Goal: Information Seeking & Learning: Learn about a topic

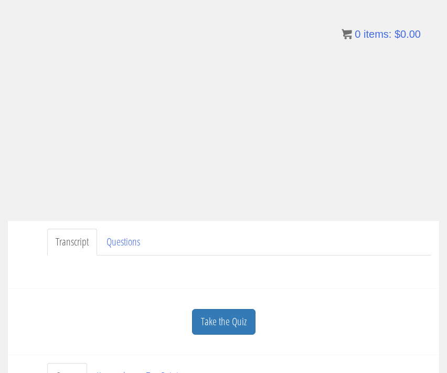
scroll to position [116, 0]
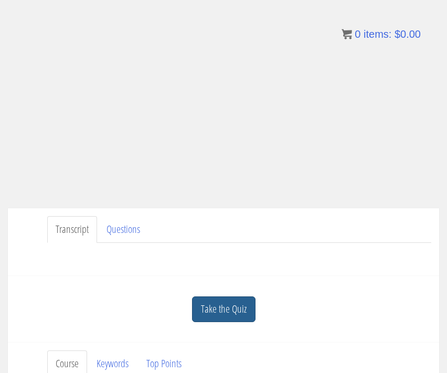
click at [213, 317] on link "Take the Quiz" at bounding box center [224, 310] width 64 height 26
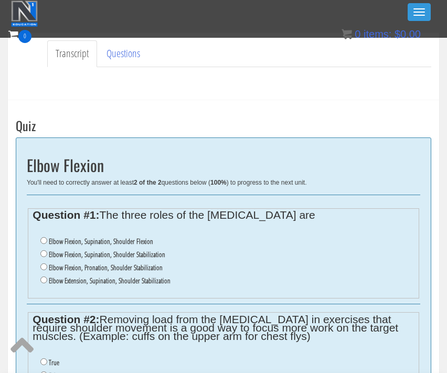
scroll to position [263, 0]
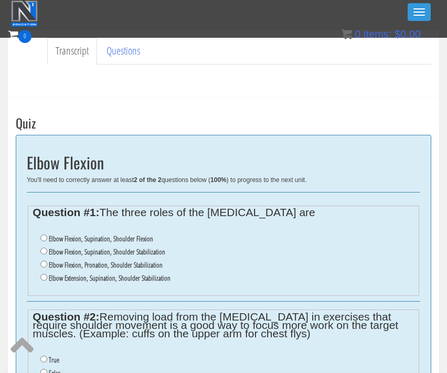
click at [45, 248] on input "Elbow Flexion, Supination, Shoulder Stabilization" at bounding box center [43, 251] width 7 height 7
radio input "true"
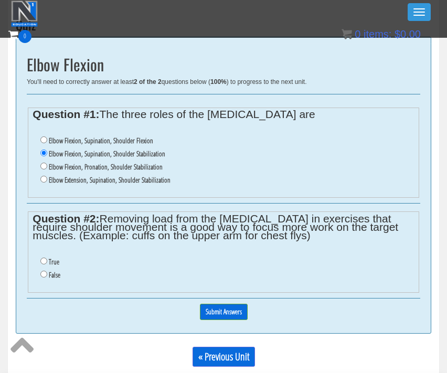
scroll to position [369, 0]
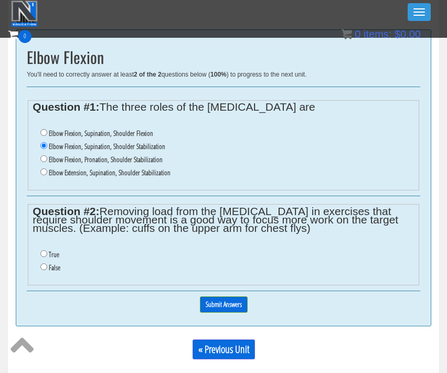
click at [45, 264] on input "False" at bounding box center [43, 267] width 7 height 7
radio input "true"
click at [228, 297] on input "Submit Answers" at bounding box center [224, 305] width 48 height 16
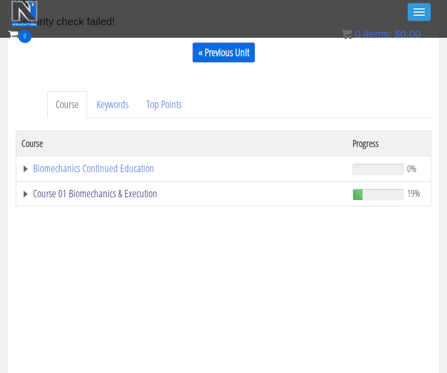
scroll to position [385, 0]
click at [126, 193] on link "Course 01 Biomechanics & Execution" at bounding box center [182, 193] width 321 height 11
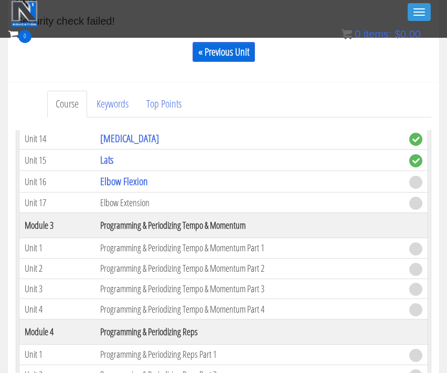
scroll to position [609, 0]
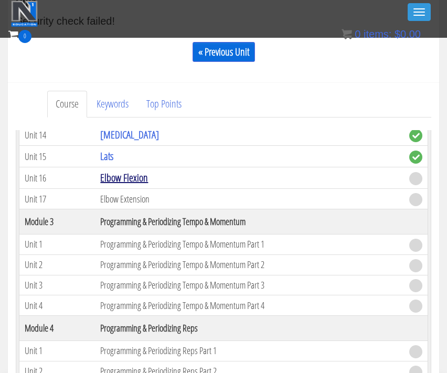
click at [123, 179] on link "Elbow Flexion" at bounding box center [124, 178] width 48 height 14
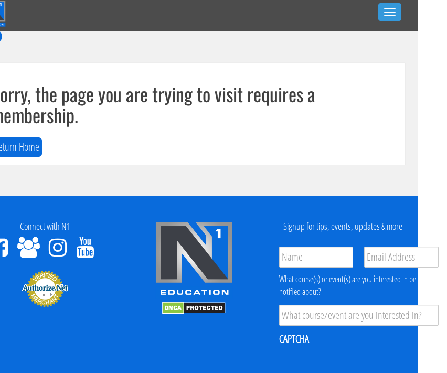
scroll to position [0, 29]
click at [393, 14] on button "Toggle navigation" at bounding box center [390, 12] width 23 height 18
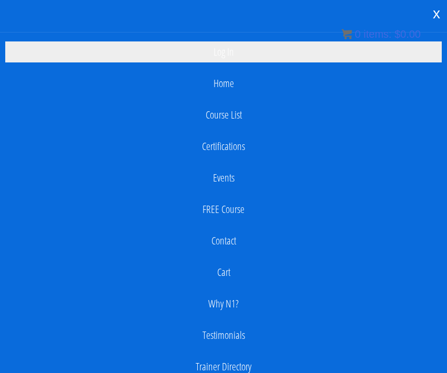
click at [258, 49] on link "Log In" at bounding box center [223, 51] width 437 height 21
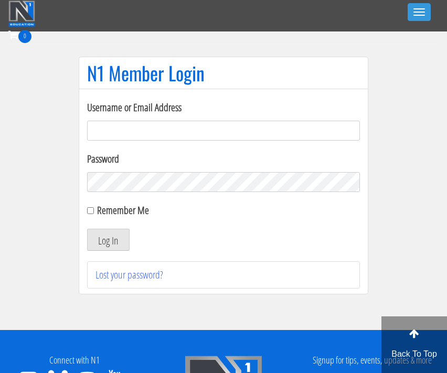
type input "apciccarino@aol.com"
click at [108, 240] on button "Log In" at bounding box center [108, 240] width 43 height 22
click at [106, 243] on button "Log In" at bounding box center [108, 240] width 43 height 22
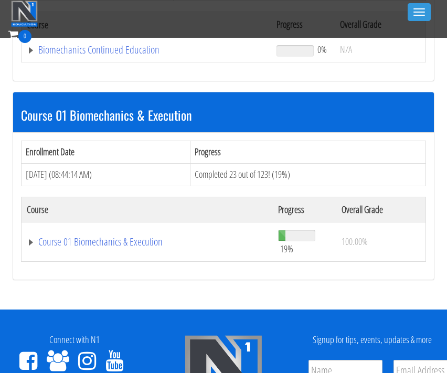
scroll to position [237, 0]
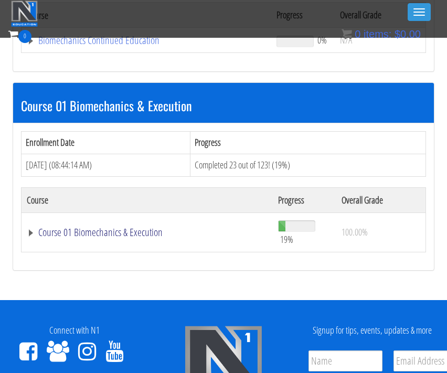
click at [100, 46] on link "Course 01 Biomechanics & Execution" at bounding box center [146, 40] width 239 height 11
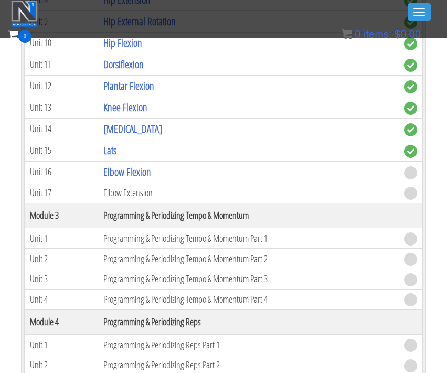
scroll to position [900, 0]
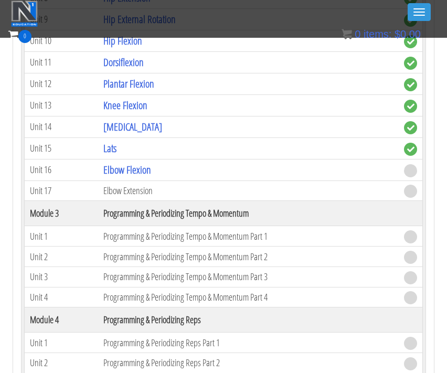
click at [106, 166] on td "Elbow Flexion" at bounding box center [248, 170] width 301 height 22
click at [119, 168] on link "Elbow Flexion" at bounding box center [127, 170] width 48 height 14
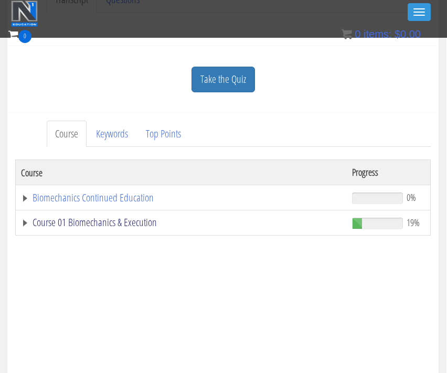
scroll to position [282, 1]
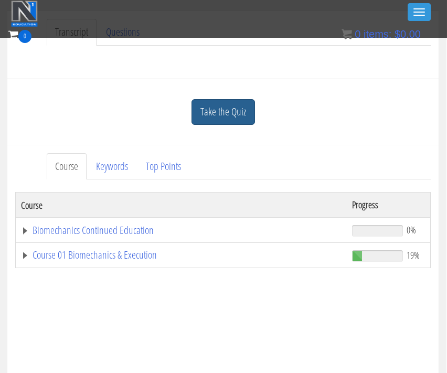
click at [218, 109] on link "Take the Quiz" at bounding box center [224, 112] width 64 height 26
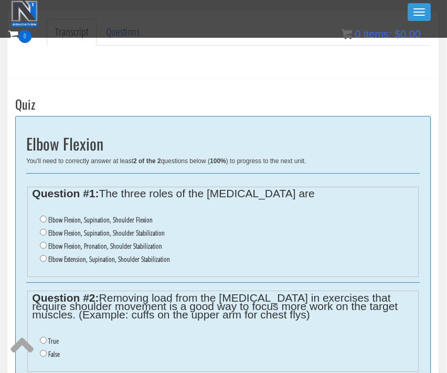
click at [44, 231] on input "Elbow Flexion, Supination, Shoulder Stabilization" at bounding box center [43, 232] width 7 height 7
radio input "true"
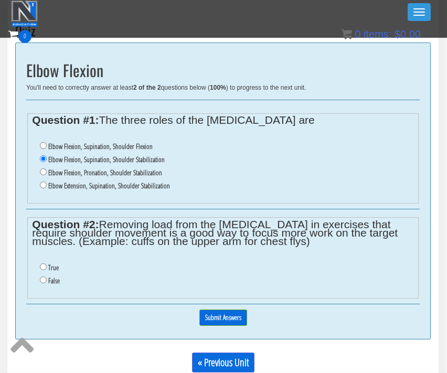
scroll to position [383, 1]
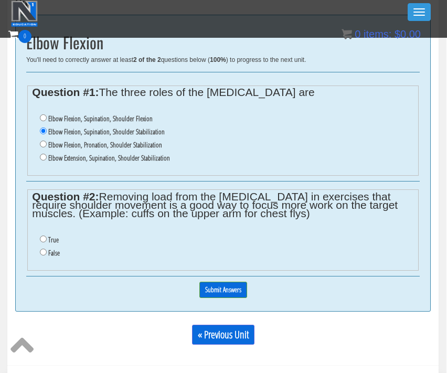
click at [44, 249] on input "False" at bounding box center [43, 252] width 7 height 7
radio input "true"
click at [235, 282] on input "Submit Answers" at bounding box center [224, 290] width 48 height 16
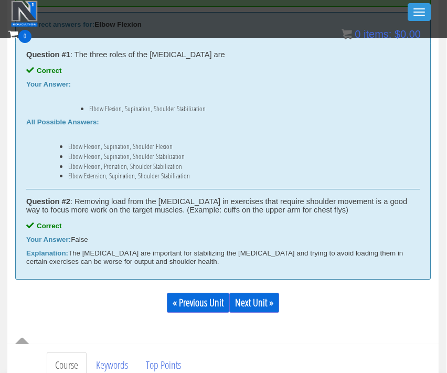
scroll to position [484, 1]
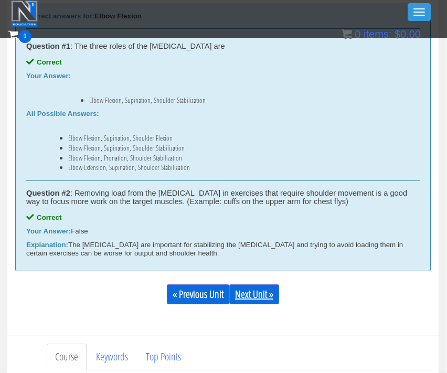
click at [254, 294] on link "Next Unit »" at bounding box center [255, 295] width 50 height 20
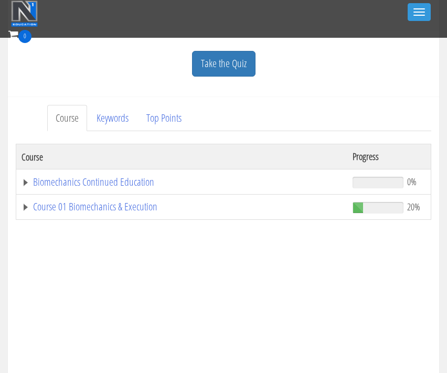
scroll to position [342, 0]
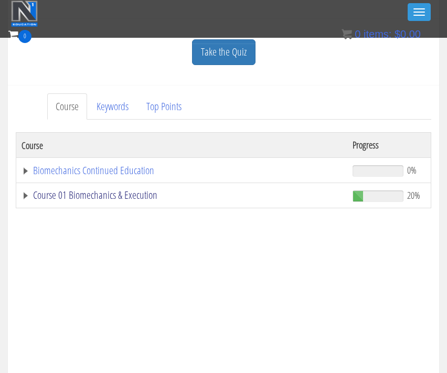
click at [91, 194] on link "Course 01 Biomechanics & Execution" at bounding box center [182, 195] width 321 height 11
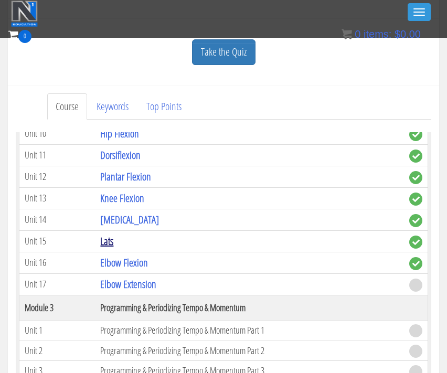
scroll to position [527, 0]
click at [123, 285] on link "Elbow Extension" at bounding box center [128, 284] width 56 height 14
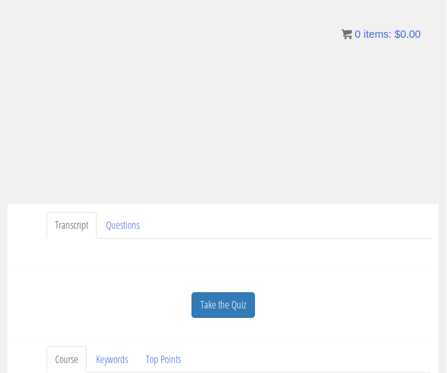
scroll to position [153, 1]
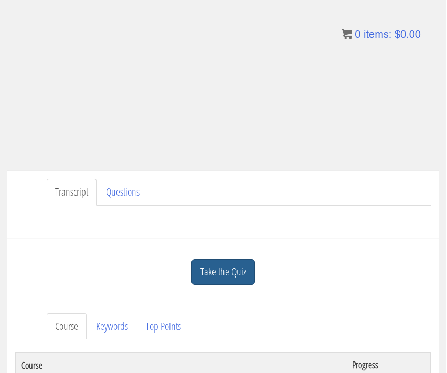
click at [247, 278] on link "Take the Quiz" at bounding box center [224, 272] width 64 height 26
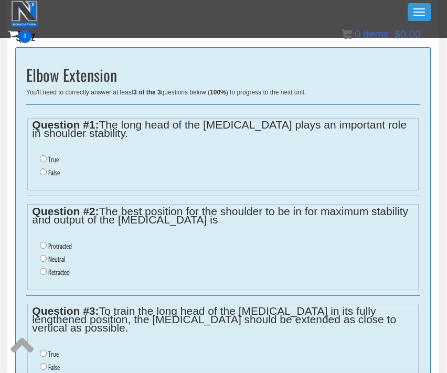
scroll to position [351, 1]
click at [42, 155] on input "True" at bounding box center [43, 158] width 7 height 7
radio input "true"
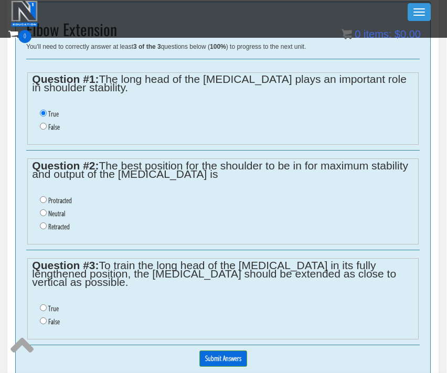
scroll to position [400, 1]
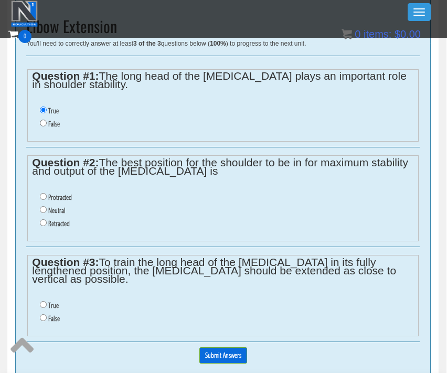
click at [45, 206] on input "Neutral" at bounding box center [43, 209] width 7 height 7
radio input "true"
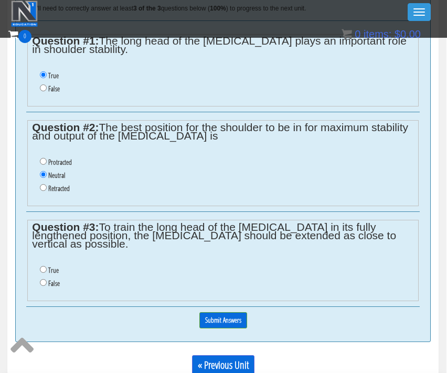
scroll to position [451, 1]
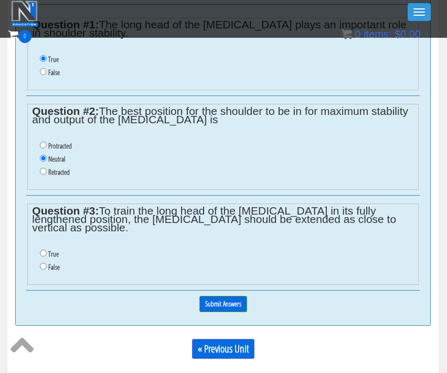
click at [44, 263] on input "False" at bounding box center [43, 266] width 7 height 7
radio input "true"
click at [234, 296] on input "Submit Answers" at bounding box center [224, 304] width 48 height 16
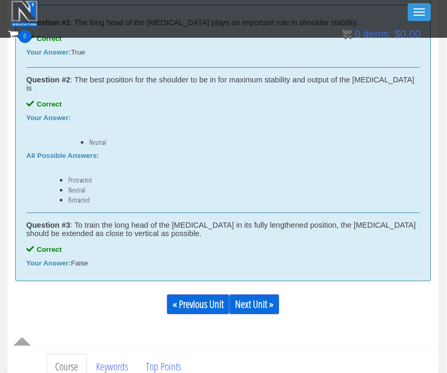
scroll to position [534, 1]
